Goal: Task Accomplishment & Management: Complete application form

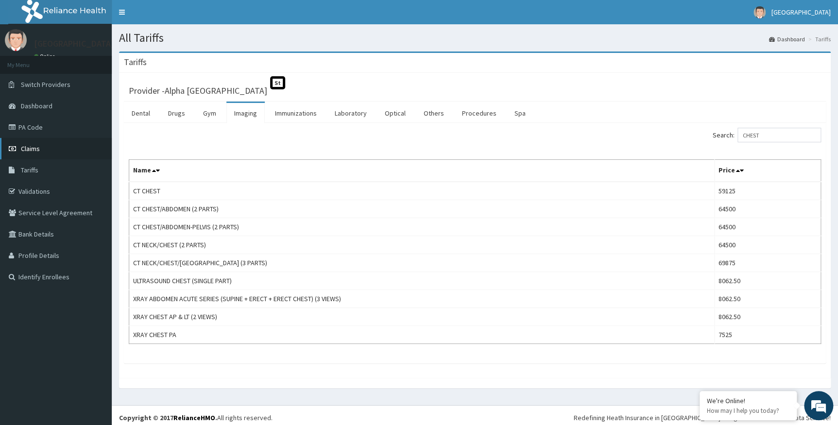
click at [34, 147] on span "Claims" at bounding box center [30, 148] width 19 height 9
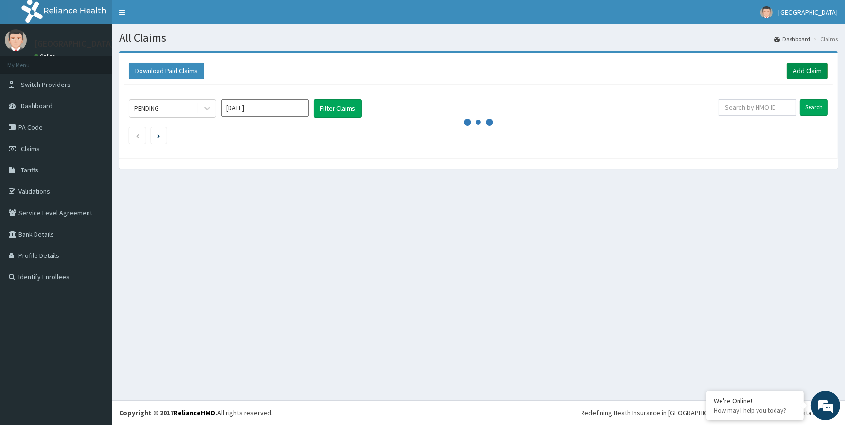
click at [815, 70] on link "Add Claim" at bounding box center [806, 71] width 41 height 17
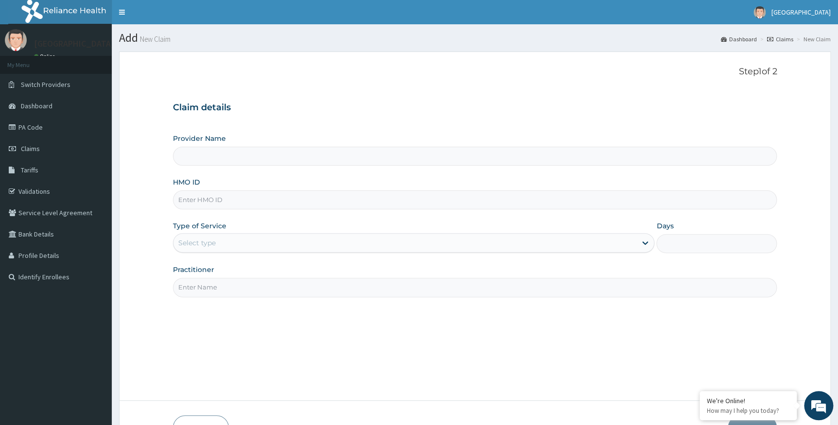
type input "Alpha Gorretti Hospital"
paste input "SFA/10031/B"
type input "SFA/10031/B"
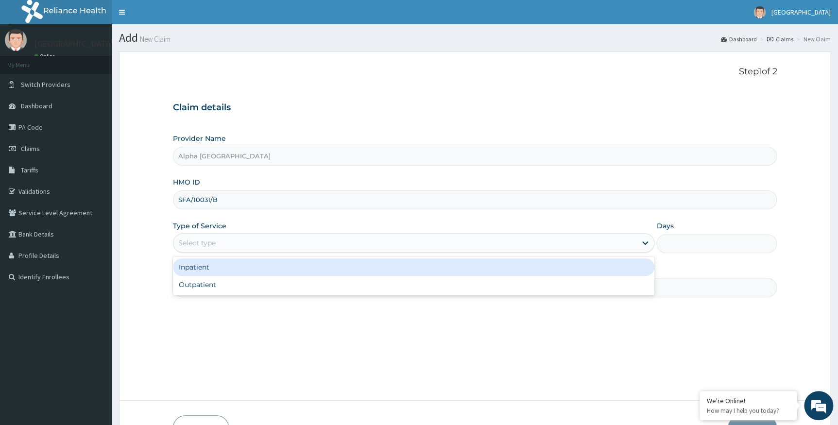
click at [294, 250] on div "Select type" at bounding box center [405, 243] width 464 height 16
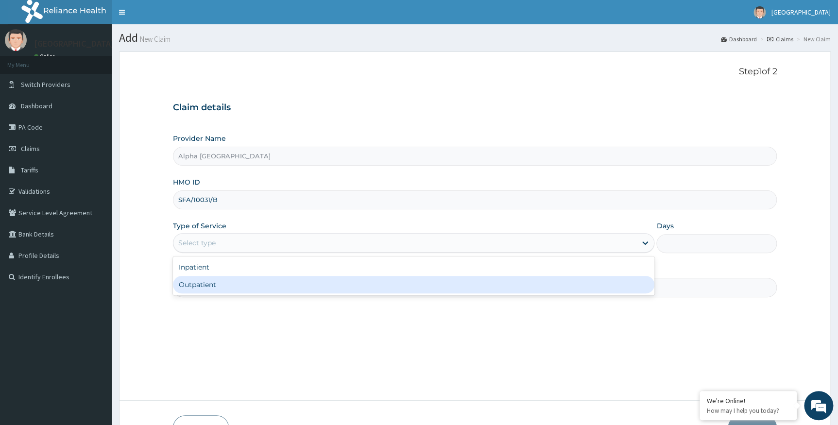
click at [281, 286] on div "Outpatient" at bounding box center [414, 284] width 482 height 17
type input "1"
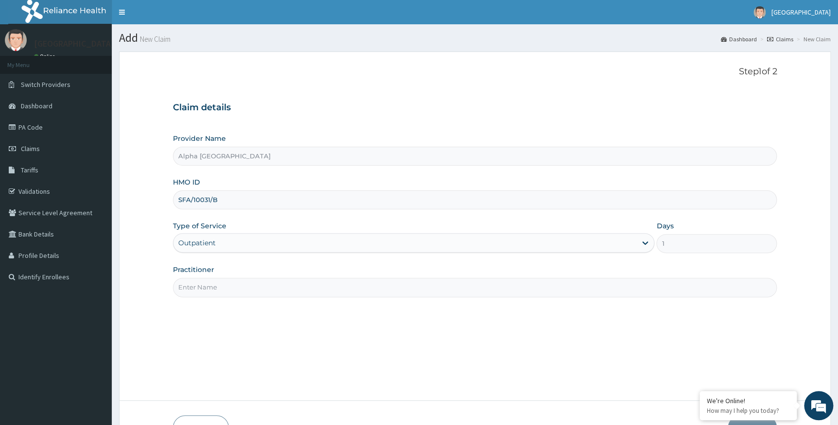
click at [286, 283] on input "Practitioner" at bounding box center [475, 287] width 605 height 19
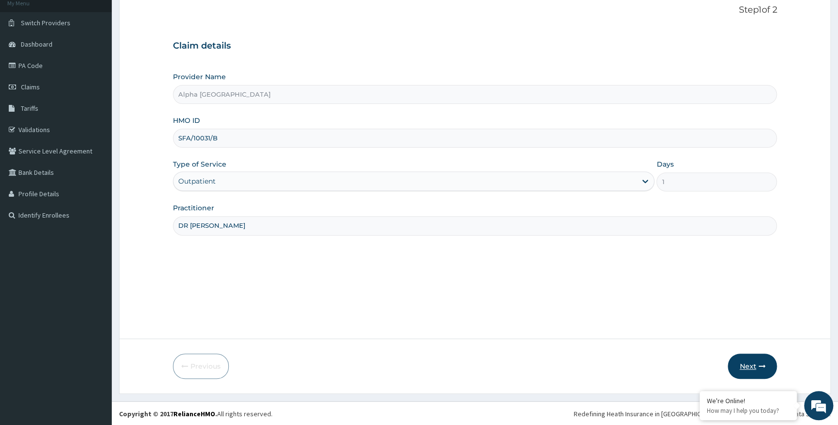
scroll to position [62, 0]
type input "DR CHUKWUMATI"
click at [754, 365] on button "Next" at bounding box center [752, 365] width 49 height 25
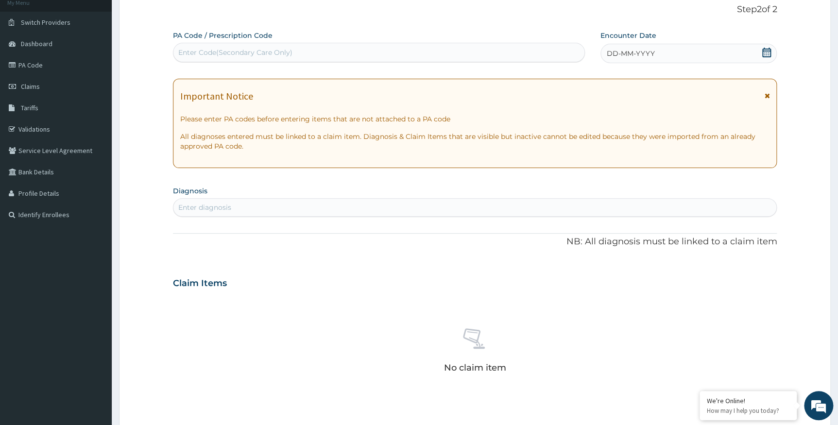
click at [765, 52] on icon at bounding box center [767, 53] width 10 height 10
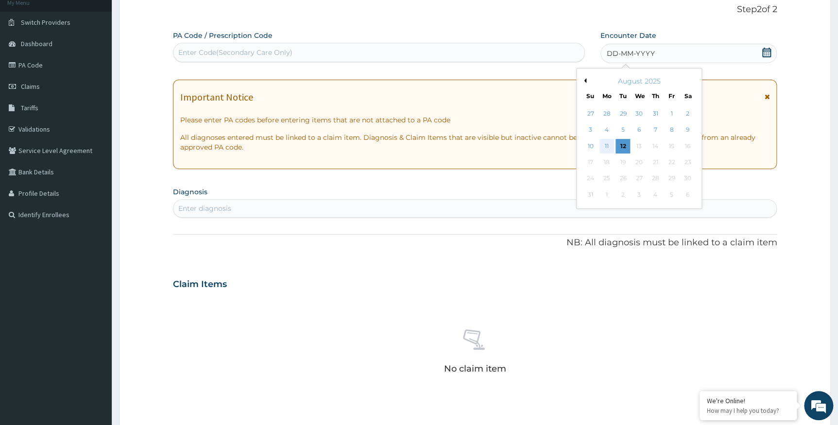
click at [607, 144] on div "11" at bounding box center [607, 146] width 15 height 15
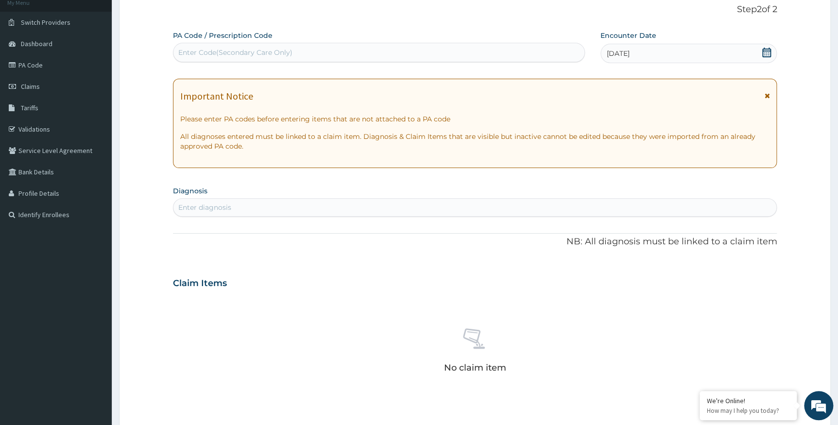
click at [430, 54] on div "Enter Code(Secondary Care Only)" at bounding box center [378, 53] width 411 height 16
paste input "PA/D28994"
type input "PA/D28994"
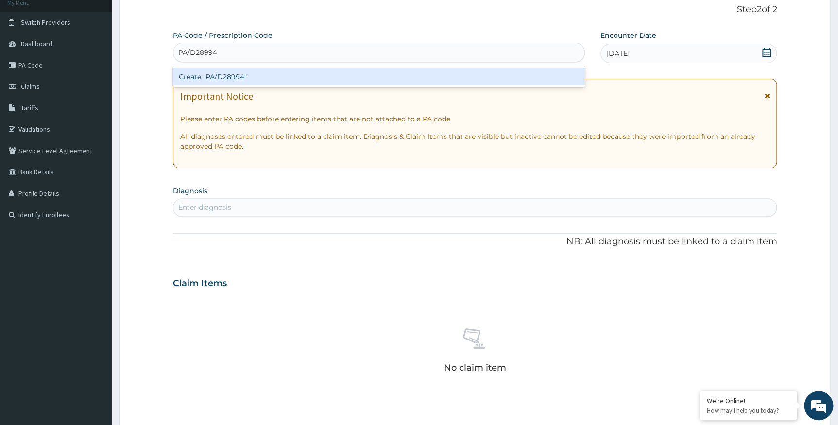
click at [446, 79] on div "Create "PA/D28994"" at bounding box center [379, 76] width 412 height 17
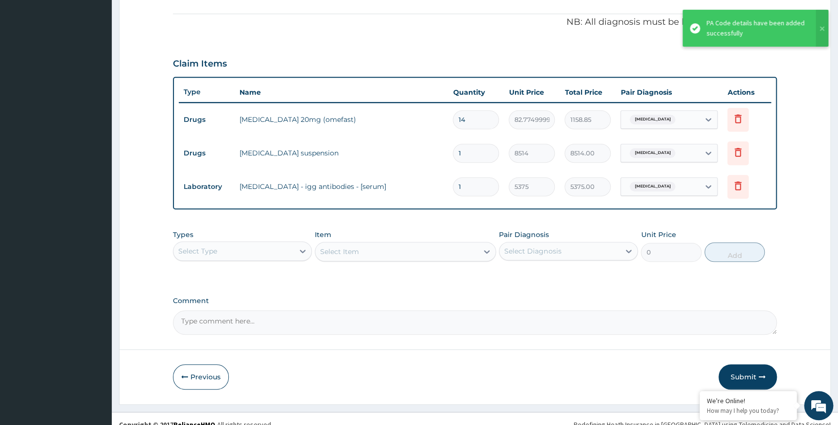
scroll to position [296, 0]
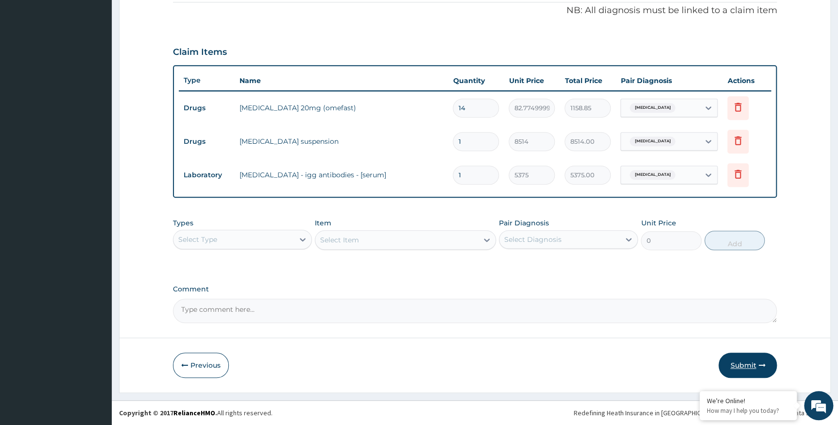
click at [755, 362] on button "Submit" at bounding box center [748, 365] width 58 height 25
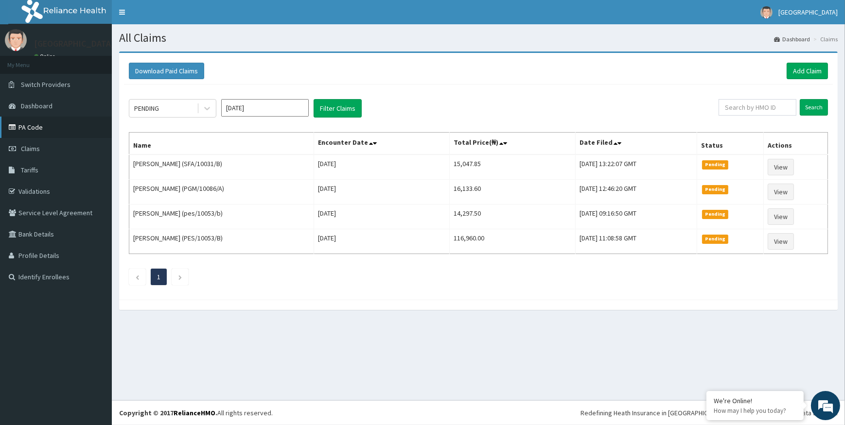
click at [34, 129] on link "PA Code" at bounding box center [56, 127] width 112 height 21
click at [814, 68] on link "Add Claim" at bounding box center [806, 71] width 41 height 17
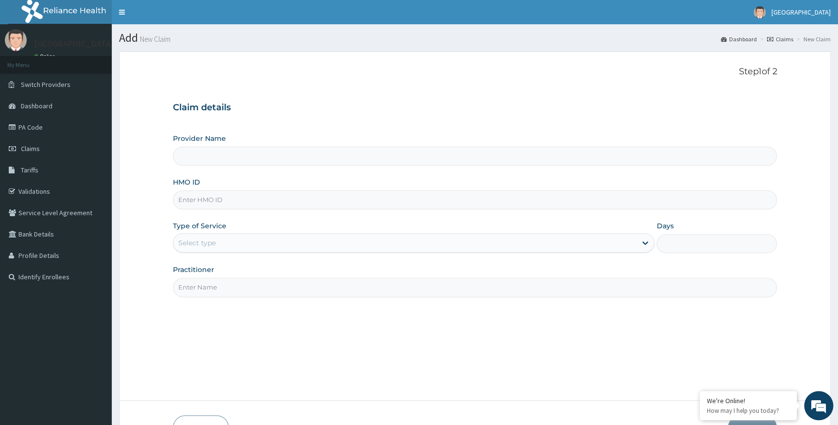
type input "Alpha [GEOGRAPHIC_DATA]"
paste input "SFA/10031/A"
type input "SFA/10031/A"
click at [391, 247] on div "Select type" at bounding box center [405, 243] width 464 height 16
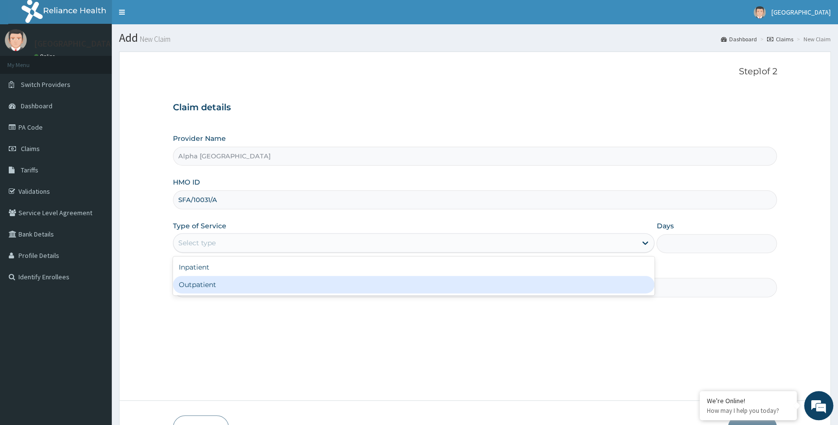
click at [351, 281] on div "Outpatient" at bounding box center [414, 284] width 482 height 17
type input "1"
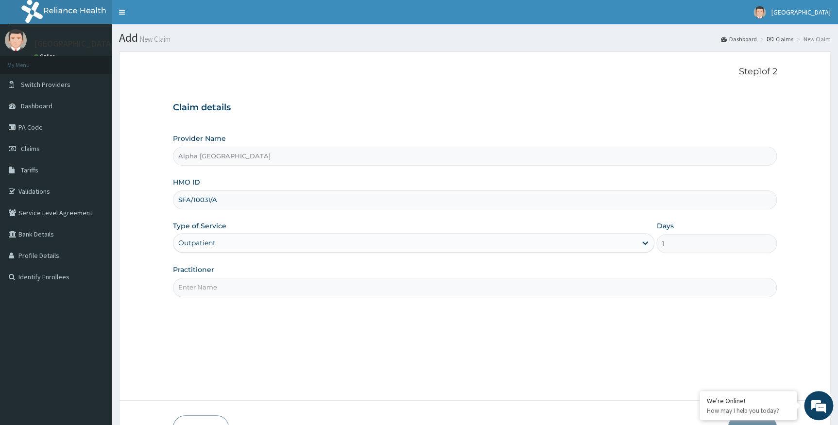
click at [350, 279] on input "Practitioner" at bounding box center [475, 287] width 605 height 19
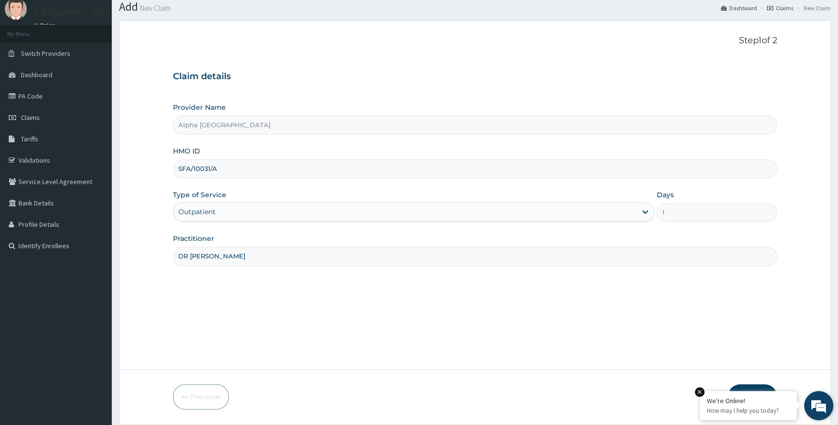
scroll to position [62, 0]
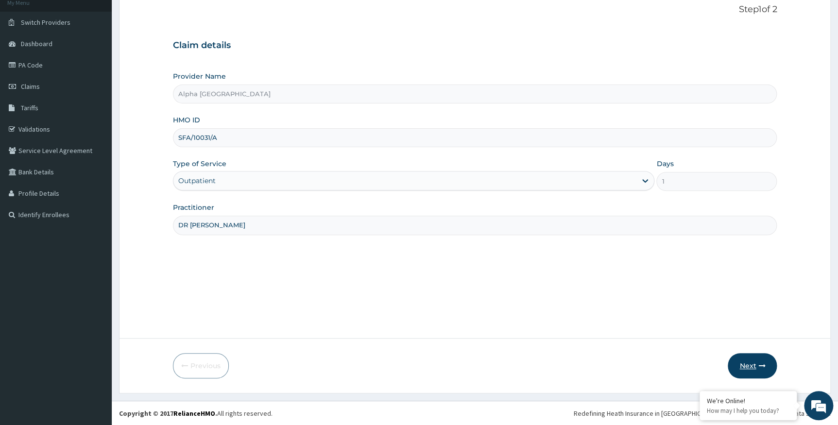
type input "DR CHUKWUMATI"
click at [748, 365] on button "Next" at bounding box center [752, 365] width 49 height 25
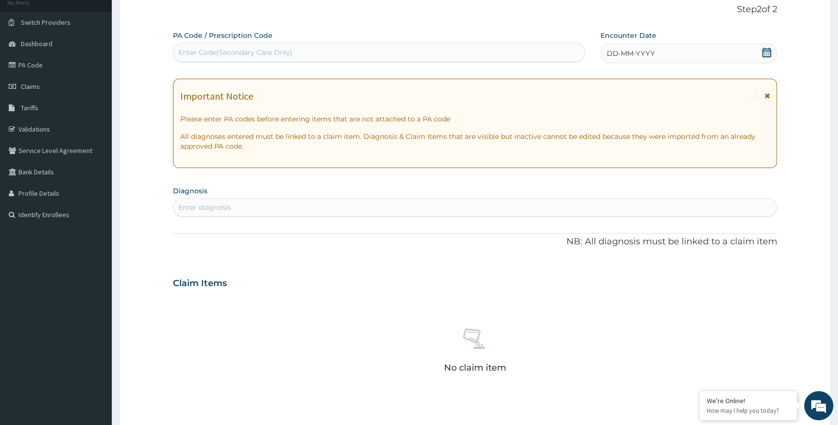
click at [393, 52] on div "Enter Code(Secondary Care Only)" at bounding box center [378, 53] width 411 height 16
paste input "PA/B25A94"
type input "PA/B25A94"
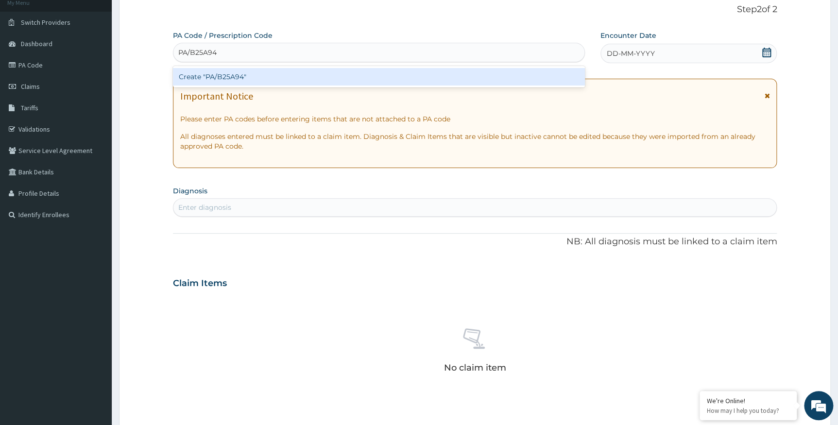
click at [413, 74] on div "Create "PA/B25A94"" at bounding box center [379, 76] width 412 height 17
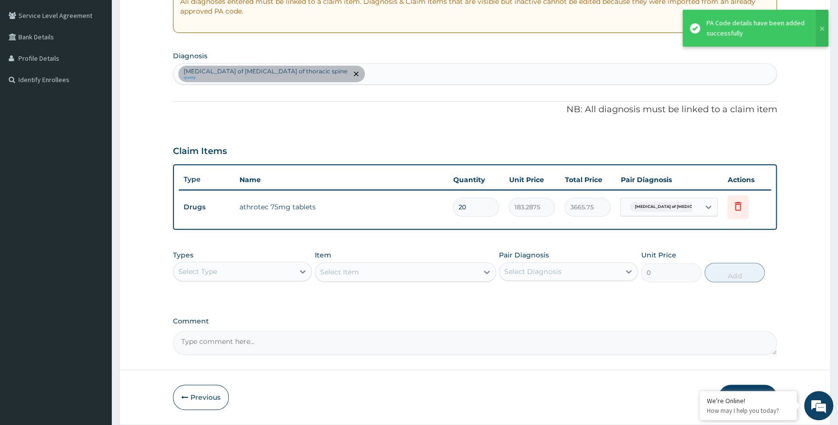
scroll to position [228, 0]
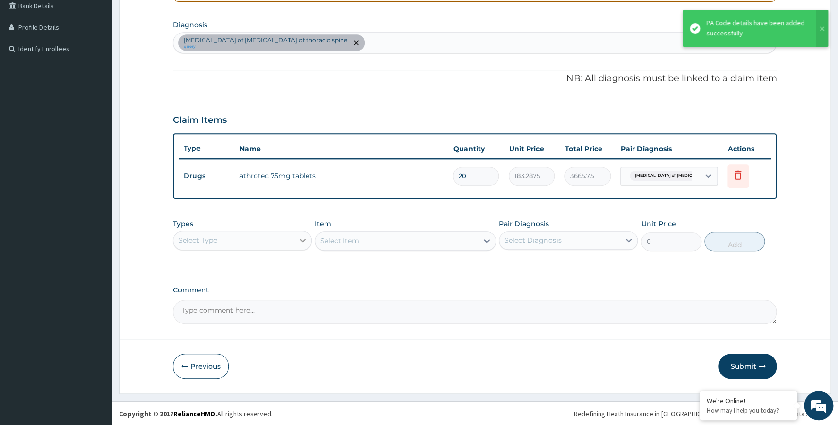
click at [303, 239] on icon at bounding box center [303, 241] width 10 height 10
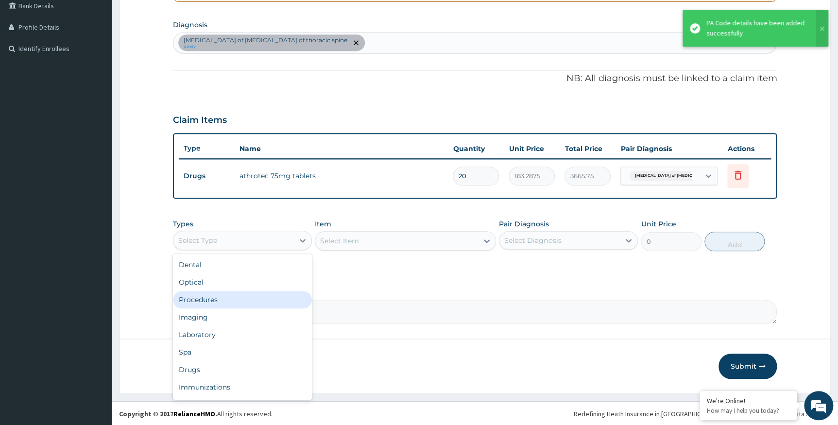
click at [256, 299] on div "Procedures" at bounding box center [242, 299] width 139 height 17
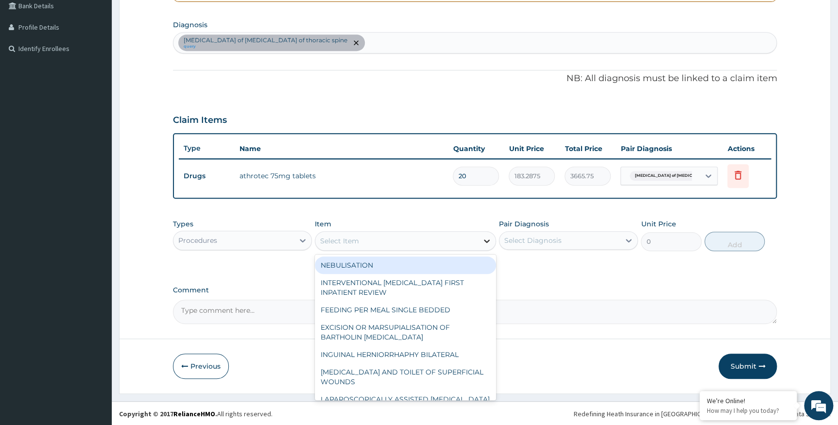
click at [481, 236] on div at bounding box center [486, 240] width 17 height 17
type input "GENERA"
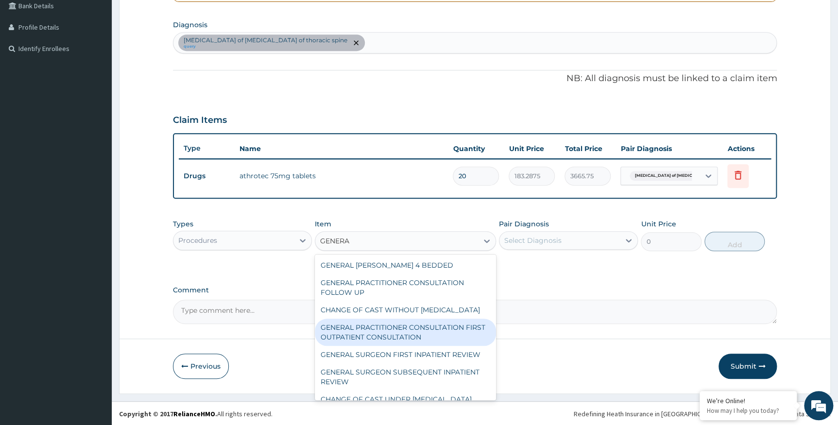
click at [435, 337] on div "GENERAL PRACTITIONER CONSULTATION FIRST OUTPATIENT CONSULTATION" at bounding box center [405, 332] width 181 height 27
type input "3547.5"
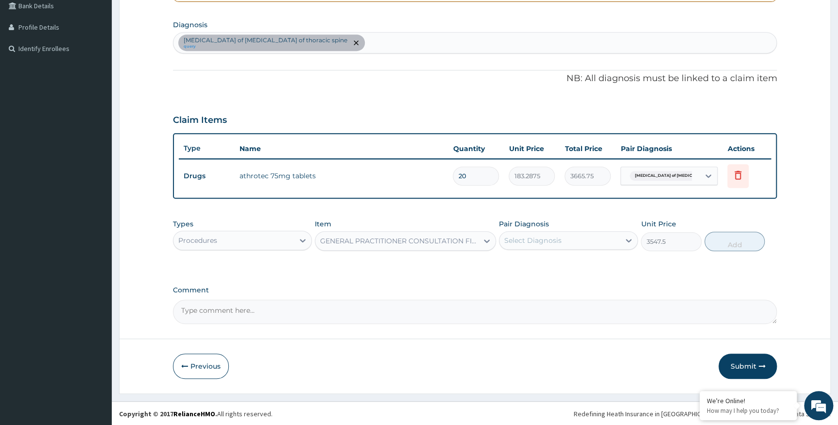
click at [612, 242] on div "Select Diagnosis" at bounding box center [560, 241] width 121 height 16
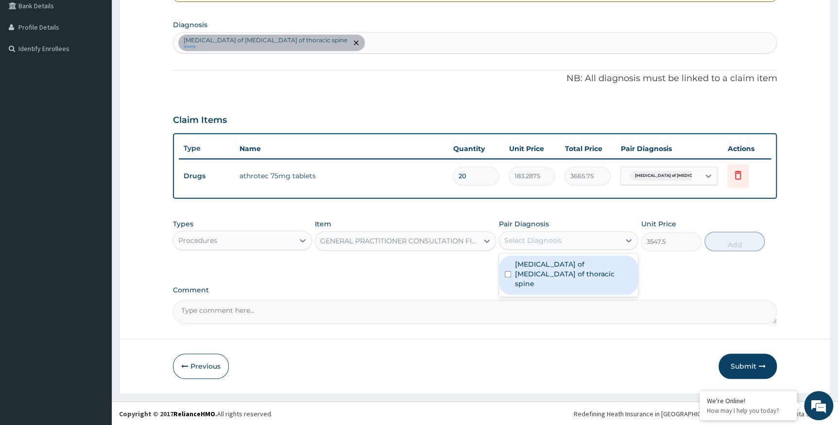
click at [603, 264] on label "Osteoarthritis of facet joint of thoracic spine" at bounding box center [573, 274] width 117 height 29
checkbox input "true"
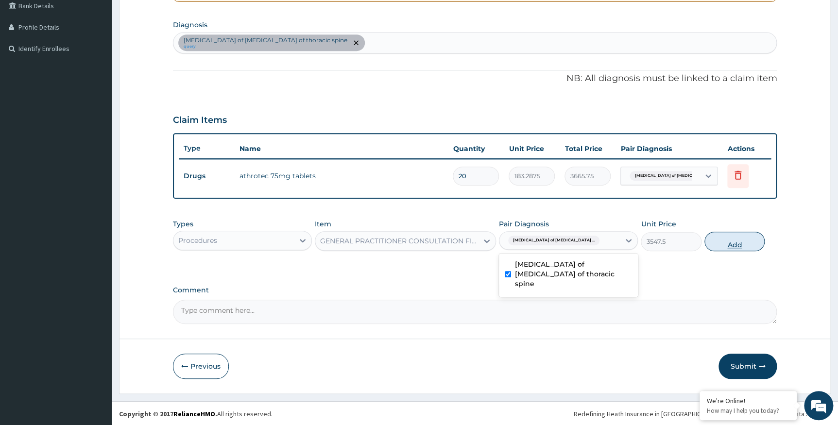
click at [730, 242] on button "Add" at bounding box center [735, 241] width 60 height 19
type input "0"
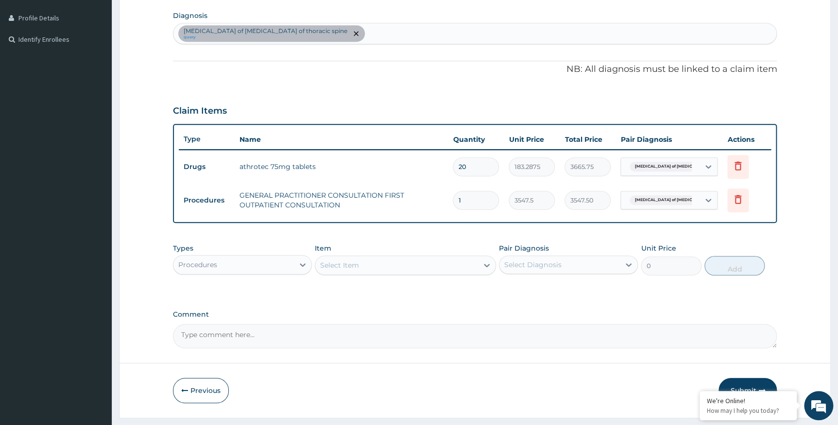
scroll to position [262, 0]
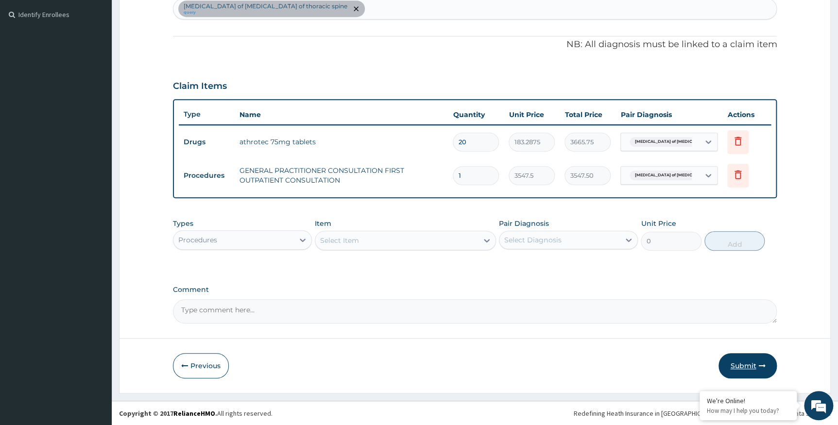
click at [753, 361] on button "Submit" at bounding box center [748, 365] width 58 height 25
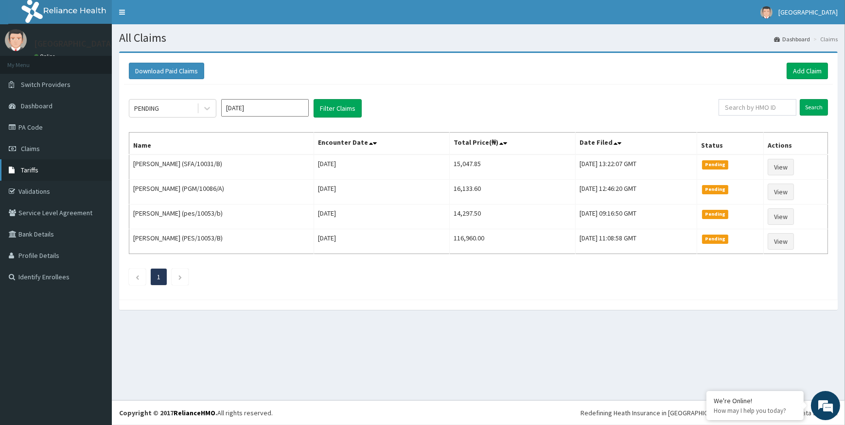
click at [37, 168] on span "Tariffs" at bounding box center [29, 170] width 17 height 9
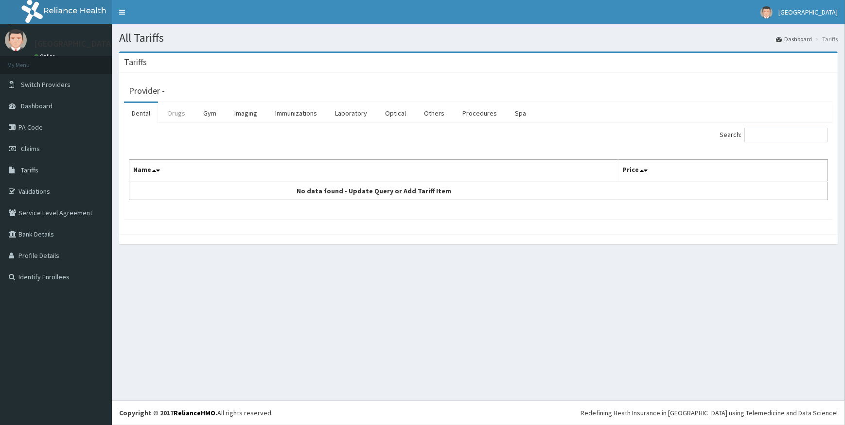
click at [177, 116] on link "Drugs" at bounding box center [176, 113] width 33 height 20
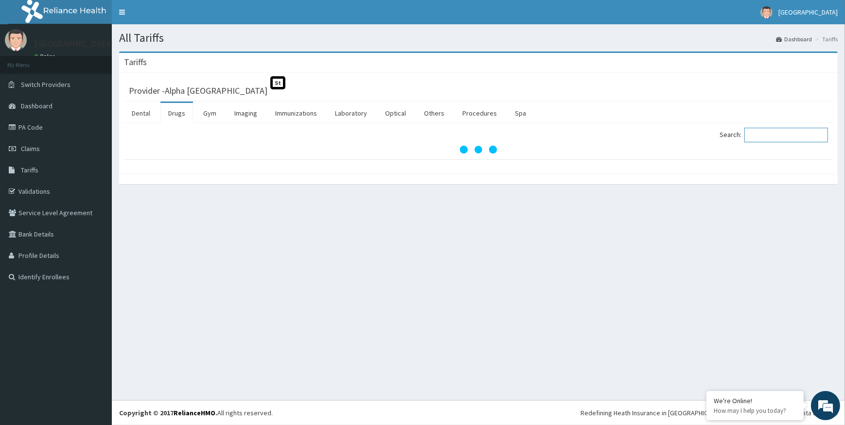
click at [792, 138] on input "Search:" at bounding box center [786, 135] width 84 height 15
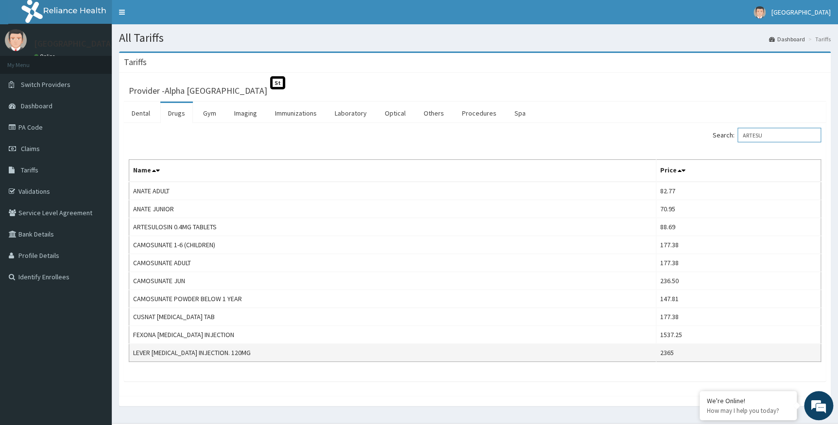
type input "ARTESU"
click at [667, 354] on td "2365" at bounding box center [738, 353] width 165 height 18
